Goal: Find specific page/section: Find specific page/section

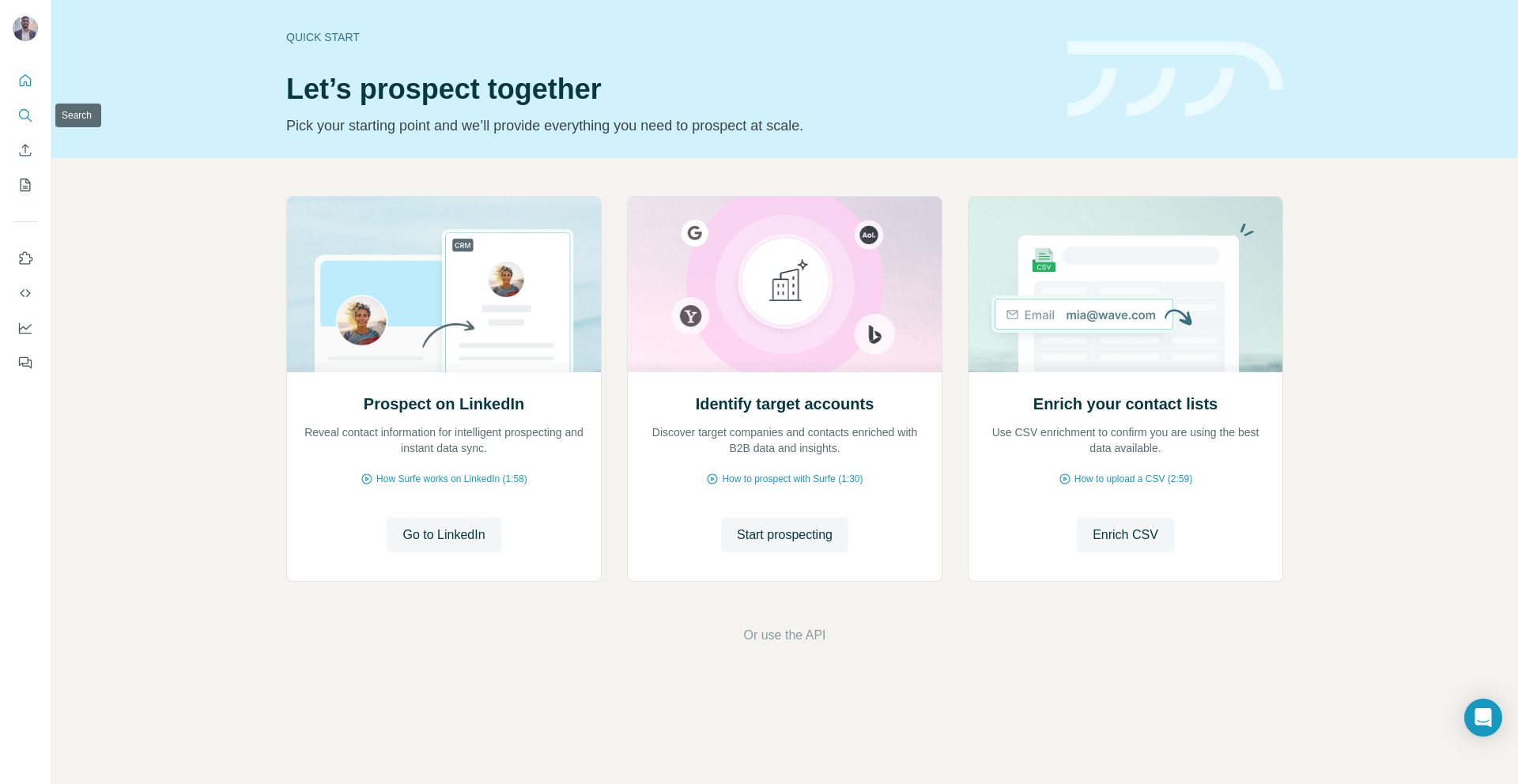
click at [29, 112] on icon "Search" at bounding box center [25, 115] width 15 height 15
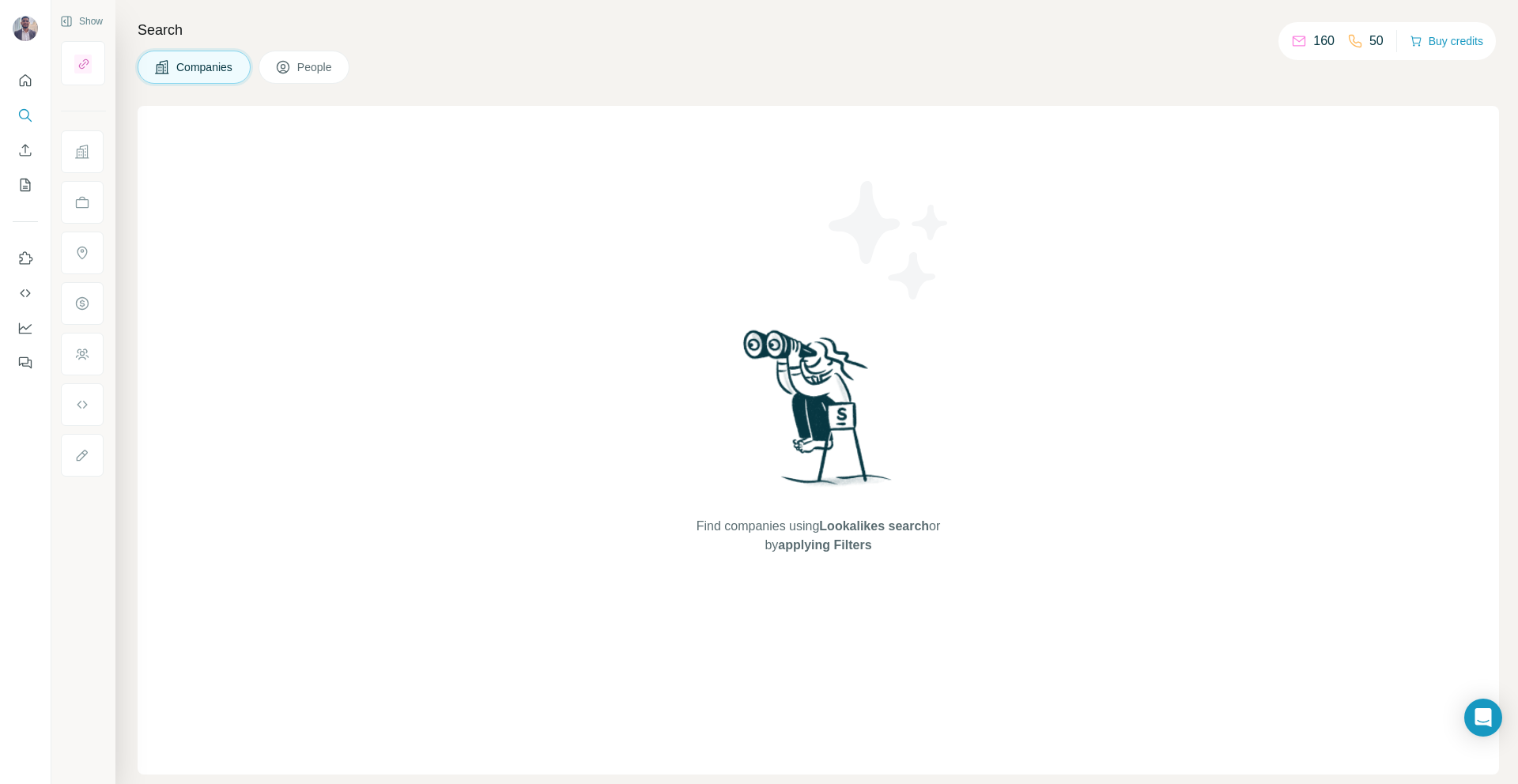
click at [6, 149] on div at bounding box center [25, 217] width 51 height 320
click at [34, 152] on button "Enrich CSV" at bounding box center [25, 150] width 25 height 28
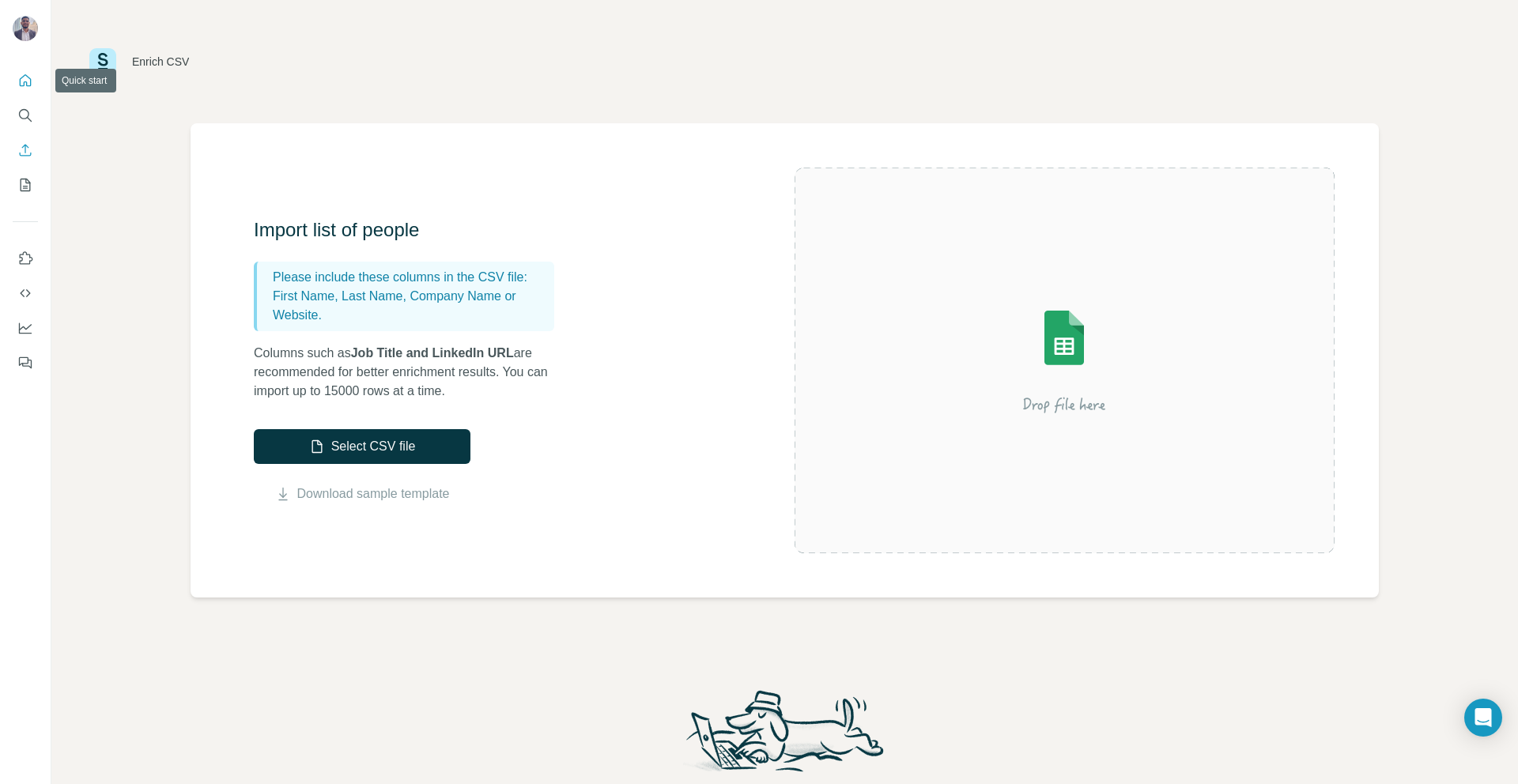
click at [13, 89] on button "Quick start" at bounding box center [25, 80] width 25 height 28
